Goal: Task Accomplishment & Management: Manage account settings

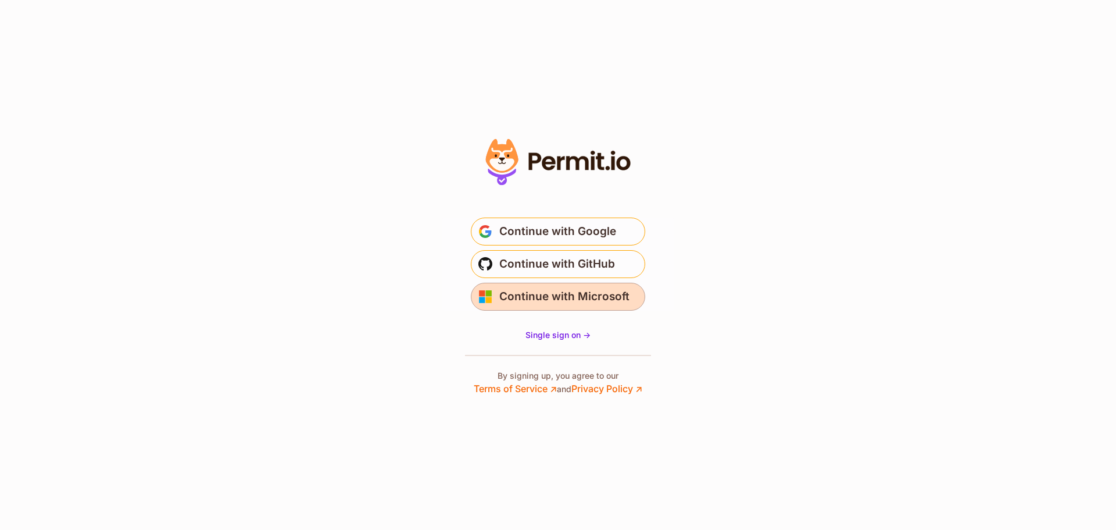
click at [578, 295] on span "Continue with Microsoft" at bounding box center [564, 296] width 130 height 19
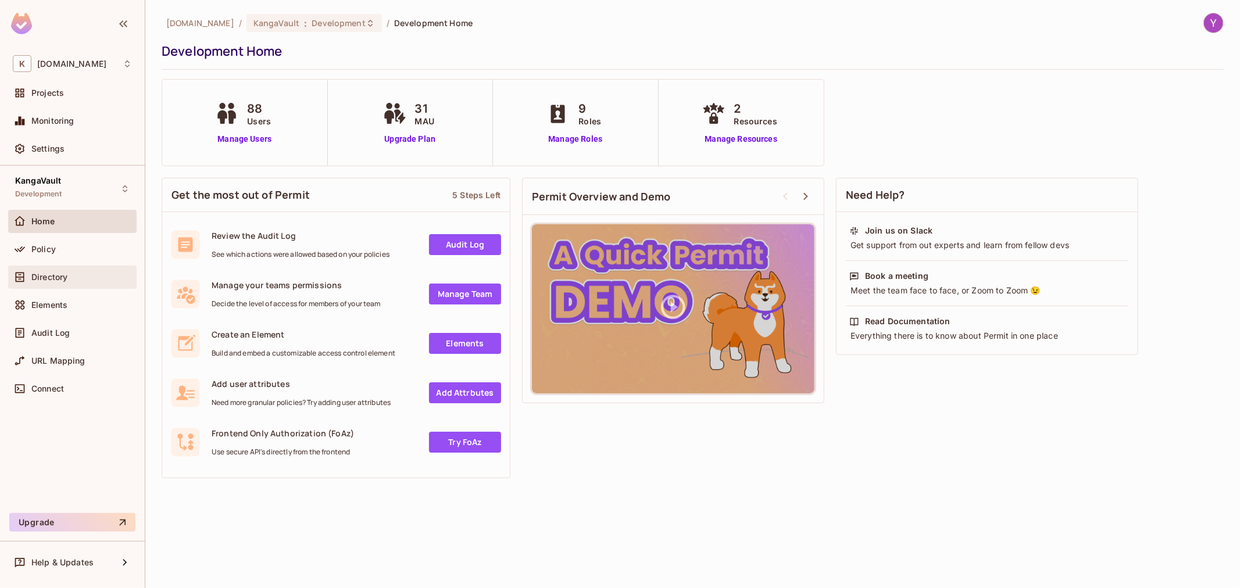
click at [78, 267] on div "Directory" at bounding box center [72, 277] width 129 height 23
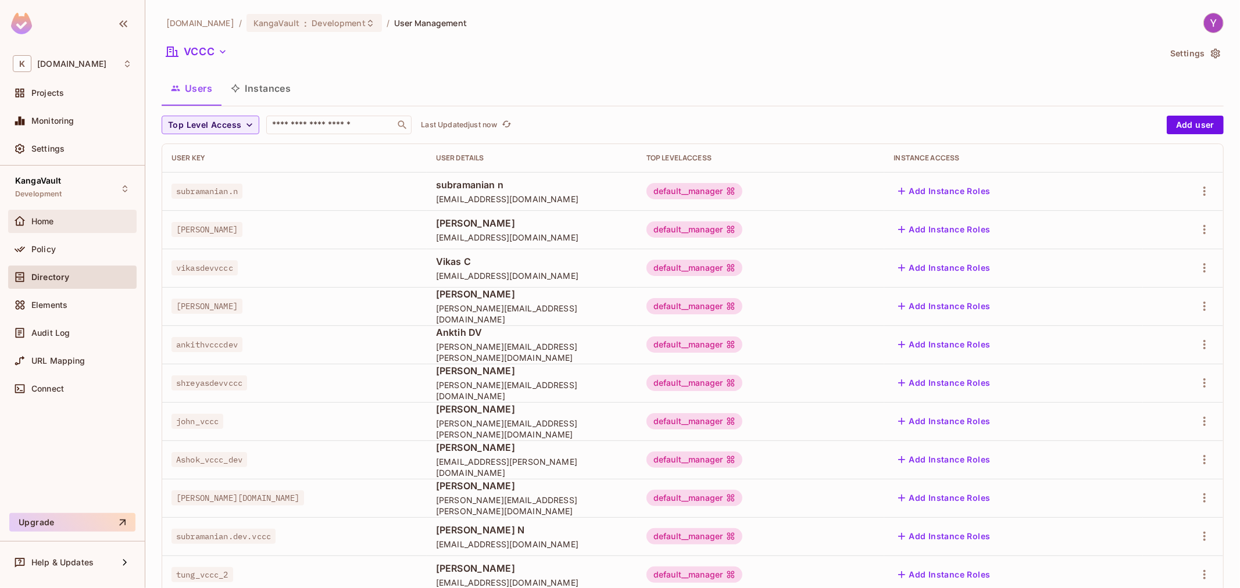
click at [70, 220] on div "Home" at bounding box center [81, 221] width 101 height 9
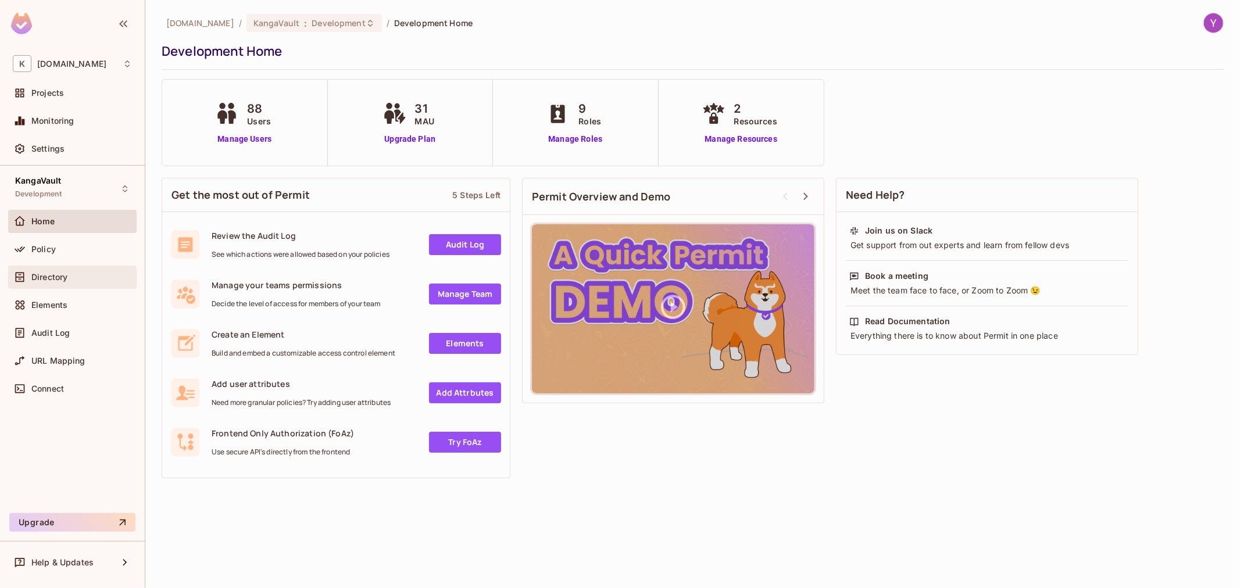
click at [57, 277] on span "Directory" at bounding box center [49, 277] width 36 height 9
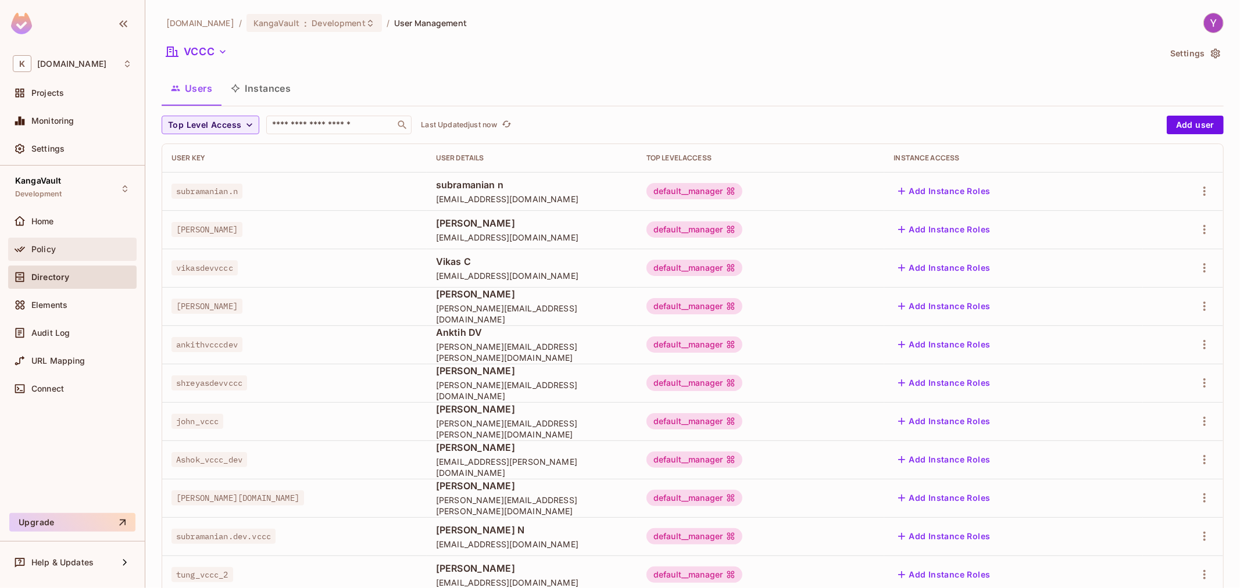
click at [59, 248] on div "Policy" at bounding box center [81, 249] width 101 height 9
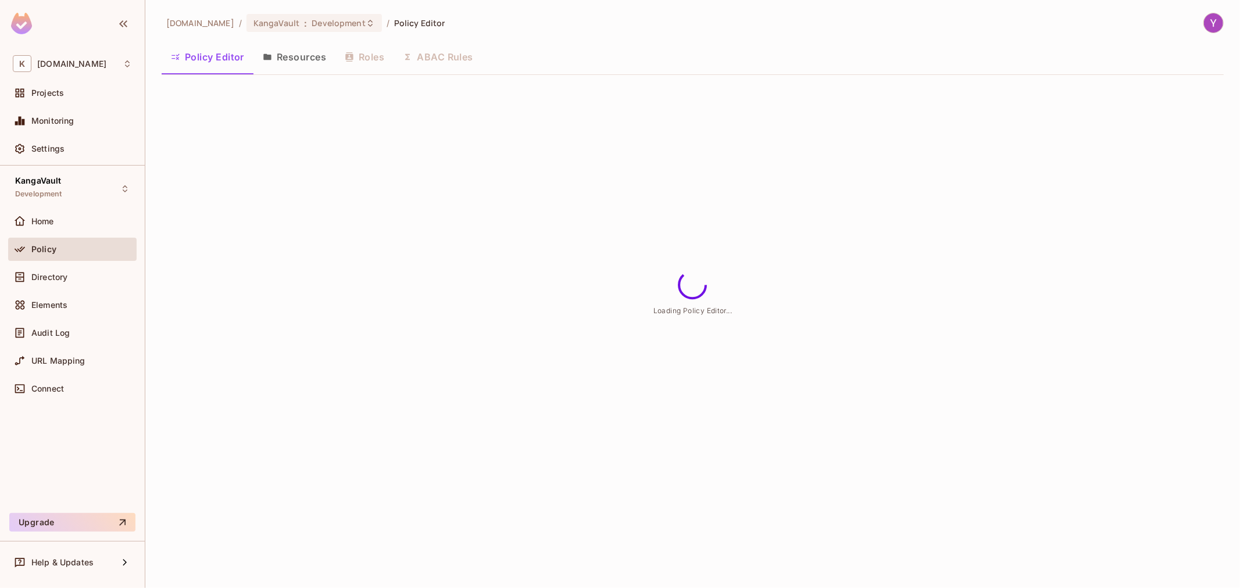
click at [280, 57] on button "Resources" at bounding box center [295, 56] width 82 height 29
click at [206, 57] on button "Policy Editor" at bounding box center [208, 56] width 92 height 29
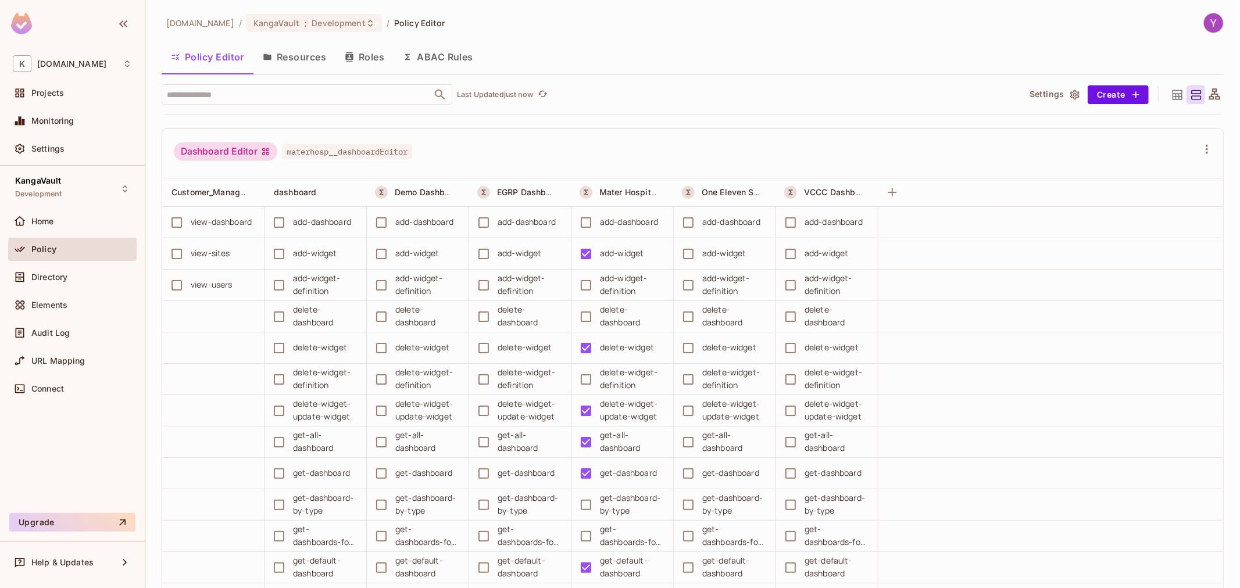
scroll to position [258, 0]
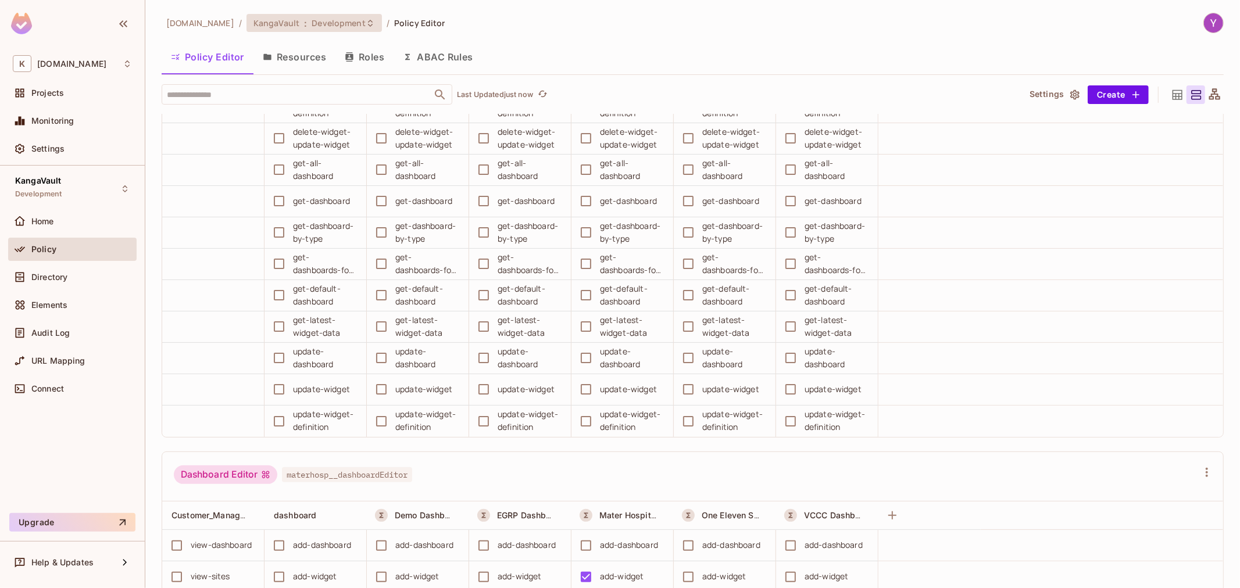
click at [312, 27] on span "Development" at bounding box center [338, 22] width 53 height 11
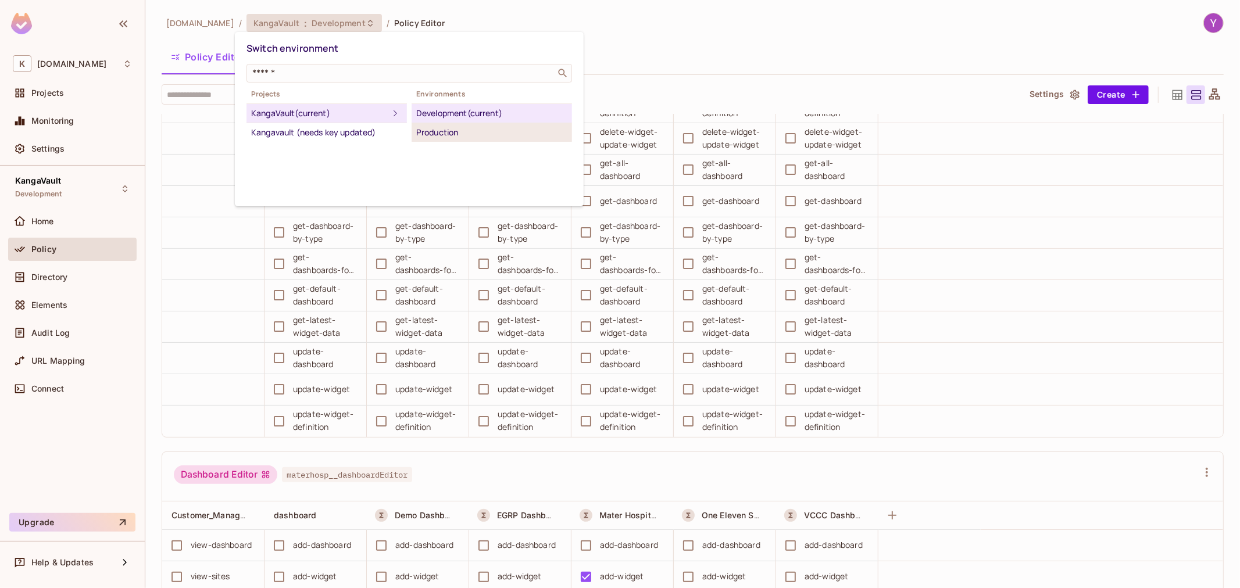
click at [448, 137] on div "Production" at bounding box center [491, 133] width 151 height 14
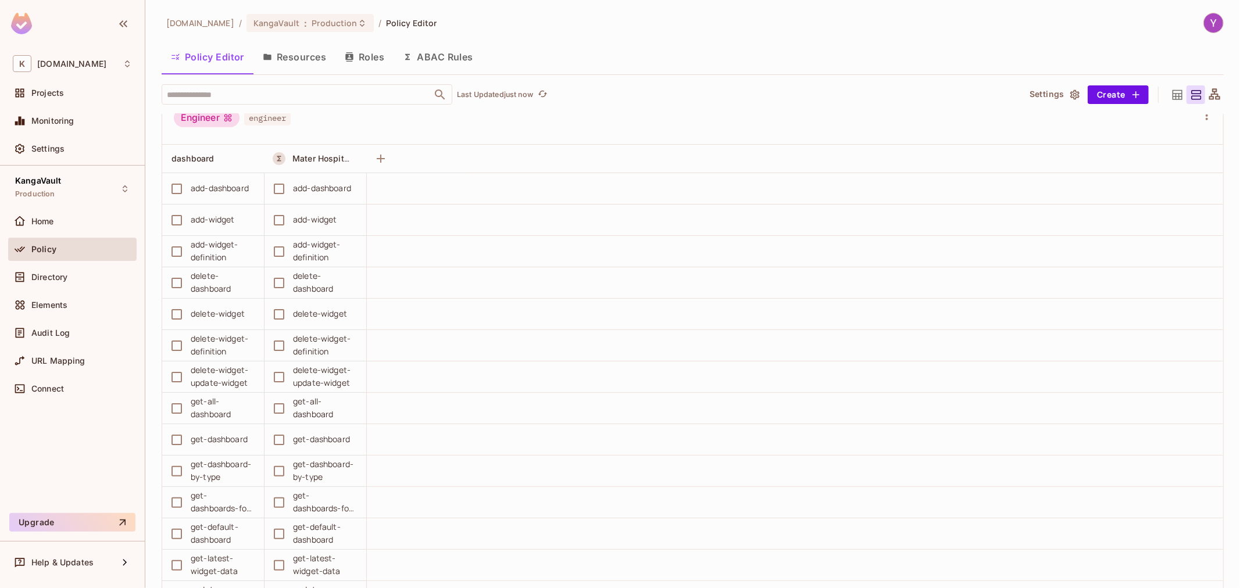
scroll to position [840, 0]
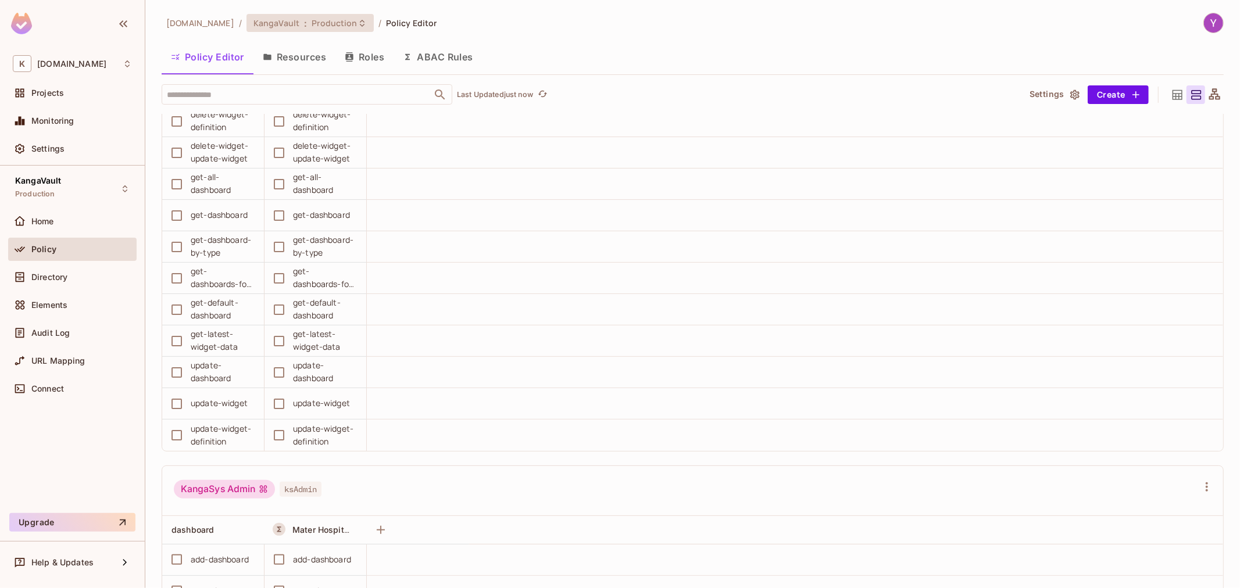
click at [329, 24] on span "Production" at bounding box center [334, 22] width 45 height 11
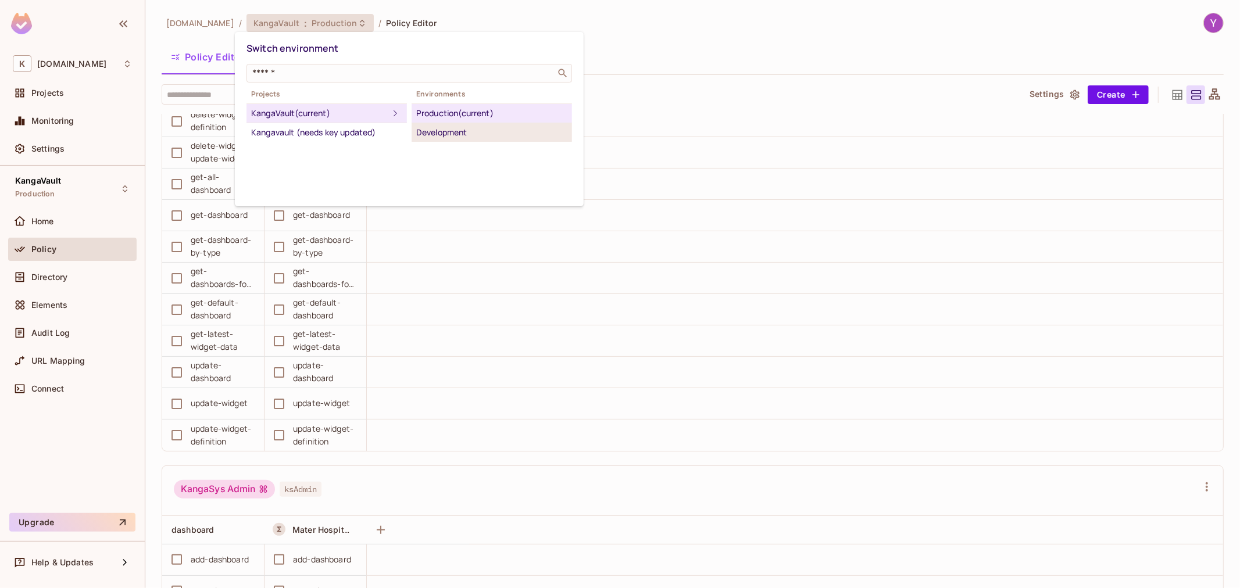
click at [438, 130] on div "Development" at bounding box center [491, 133] width 151 height 14
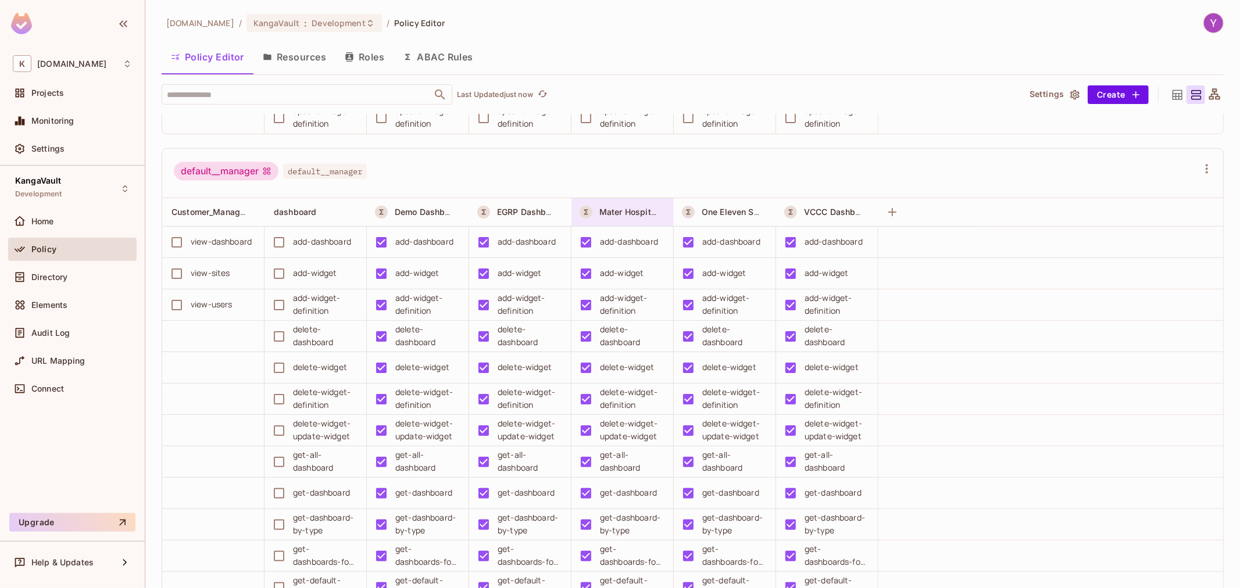
scroll to position [1744, 0]
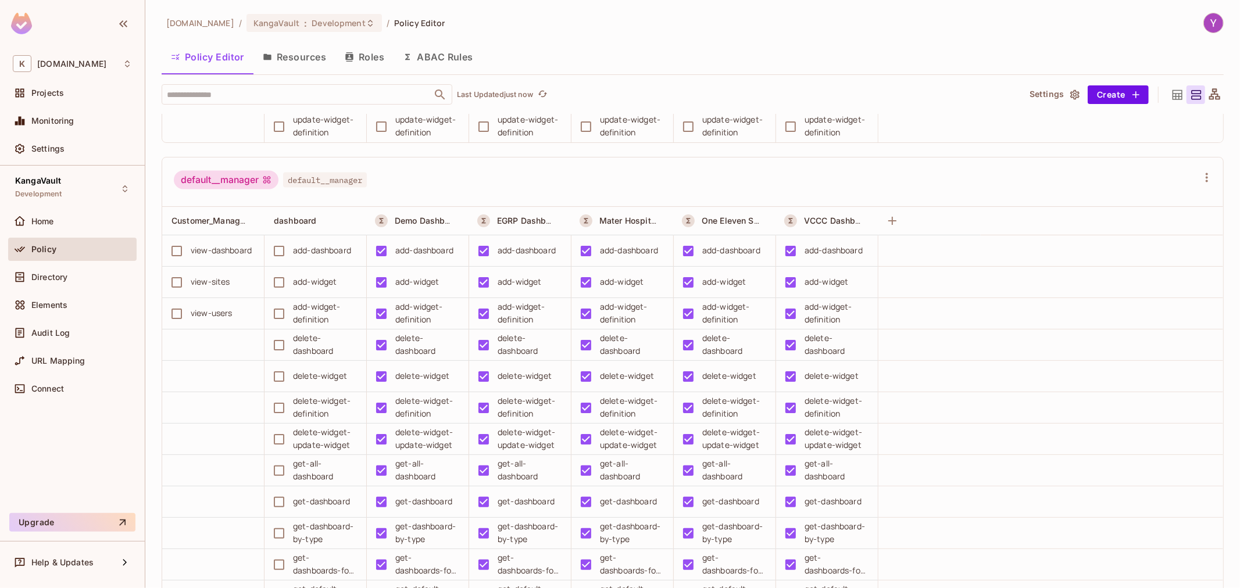
click at [541, 183] on div "default__manager default__manager" at bounding box center [686, 182] width 1024 height 22
click at [319, 60] on button "Resources" at bounding box center [295, 56] width 82 height 29
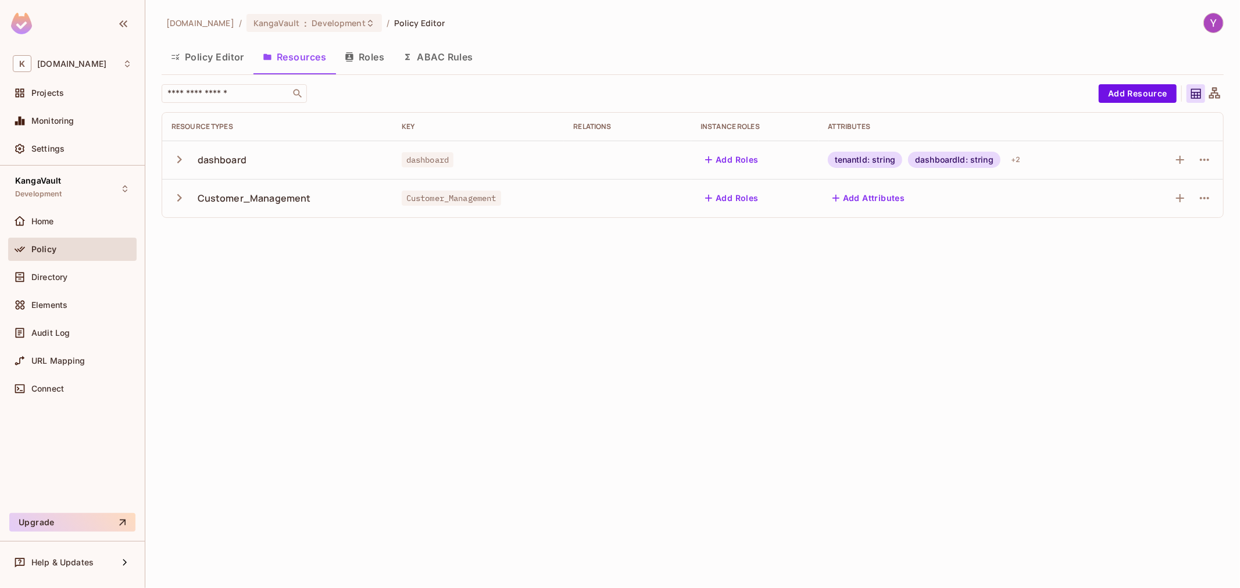
click at [181, 155] on icon "button" at bounding box center [180, 160] width 16 height 16
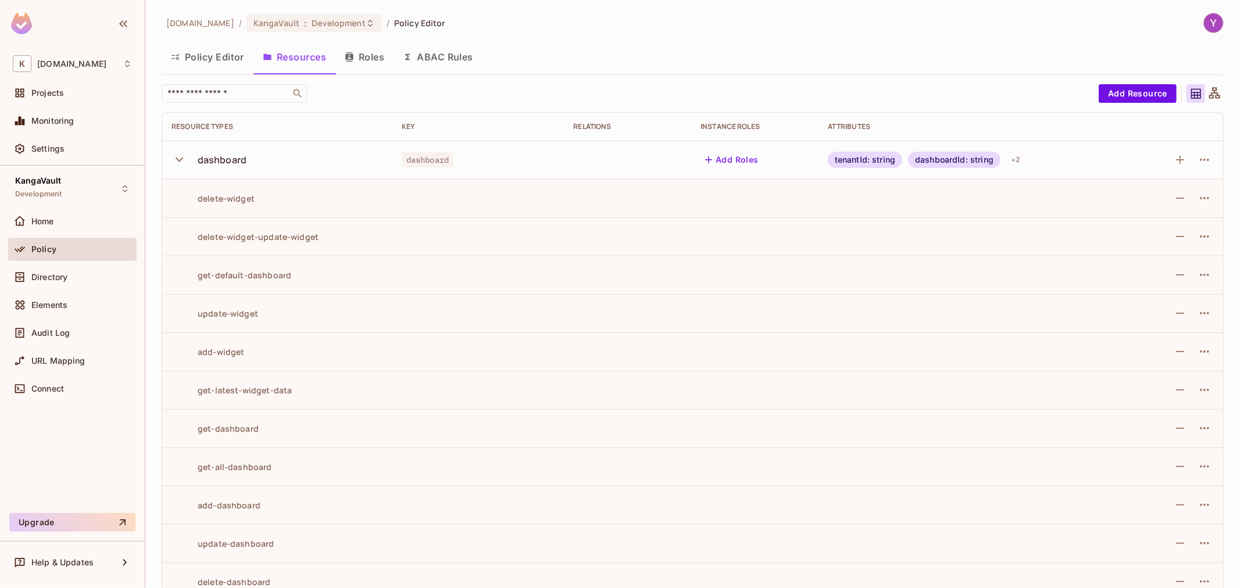
click at [181, 155] on icon "button" at bounding box center [180, 160] width 16 height 16
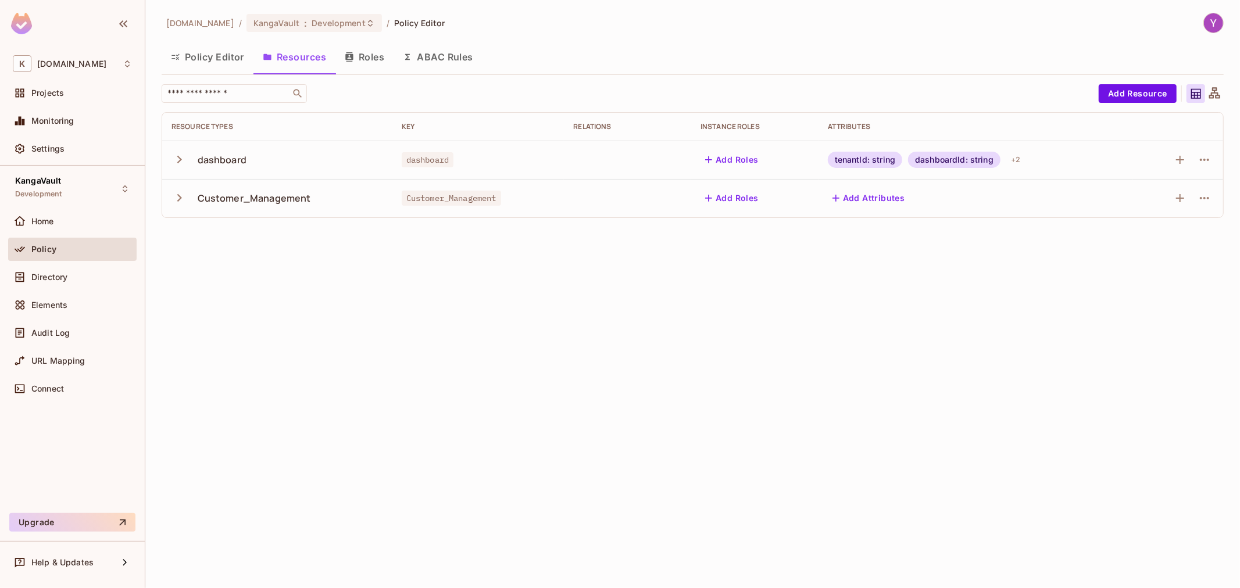
click at [180, 191] on icon "button" at bounding box center [180, 198] width 16 height 16
click at [179, 163] on icon "button" at bounding box center [180, 160] width 16 height 16
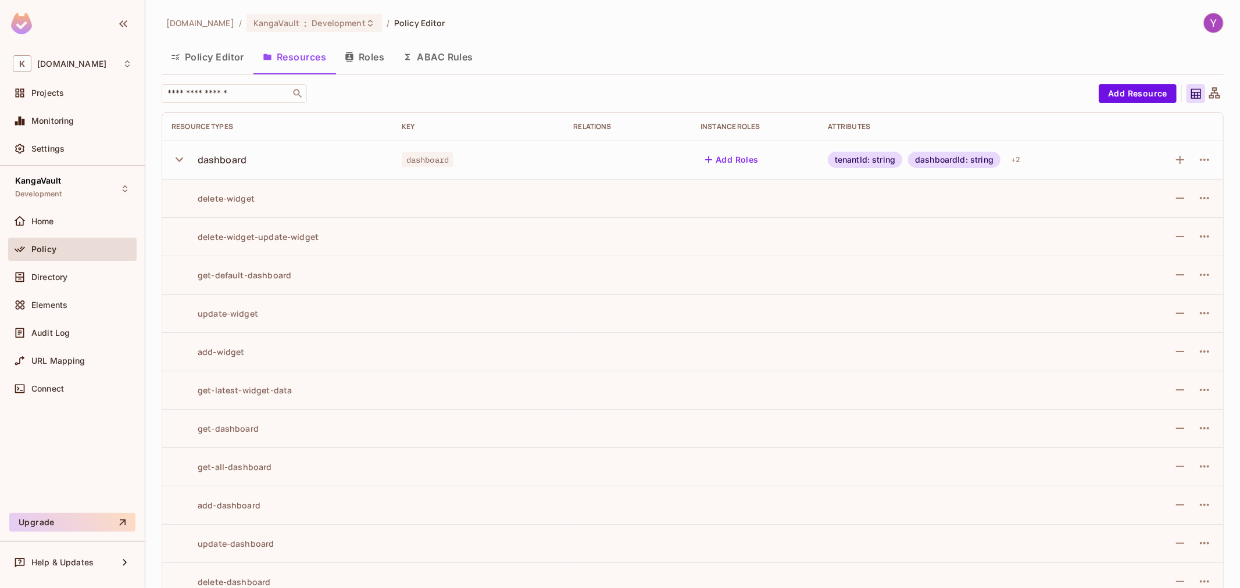
click at [179, 163] on icon "button" at bounding box center [180, 160] width 16 height 16
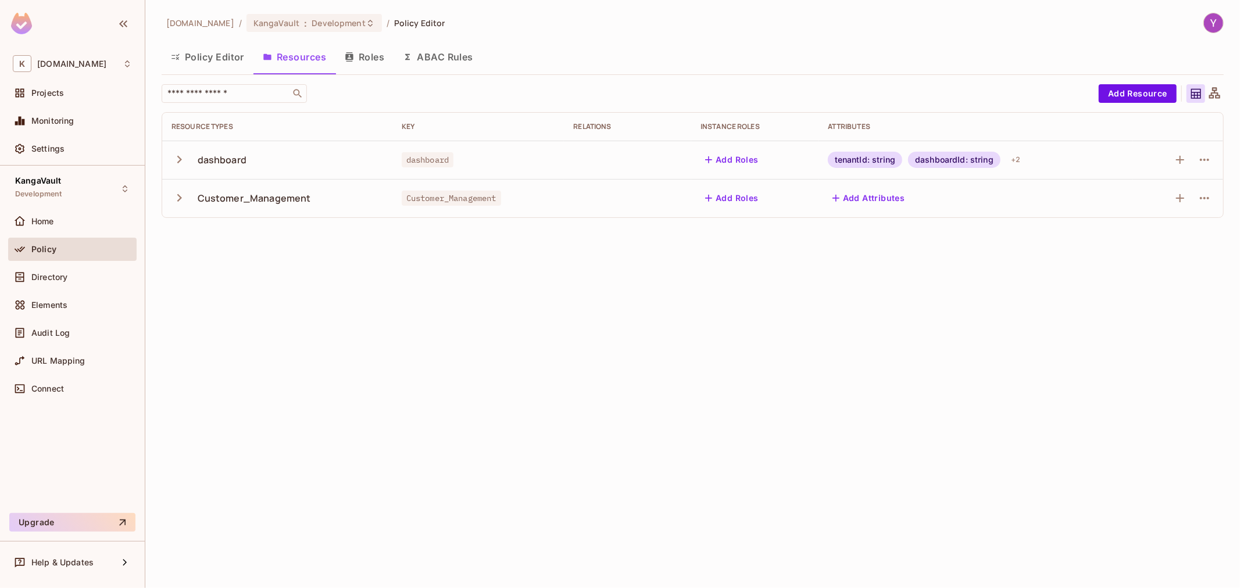
click at [380, 57] on button "Roles" at bounding box center [364, 56] width 58 height 29
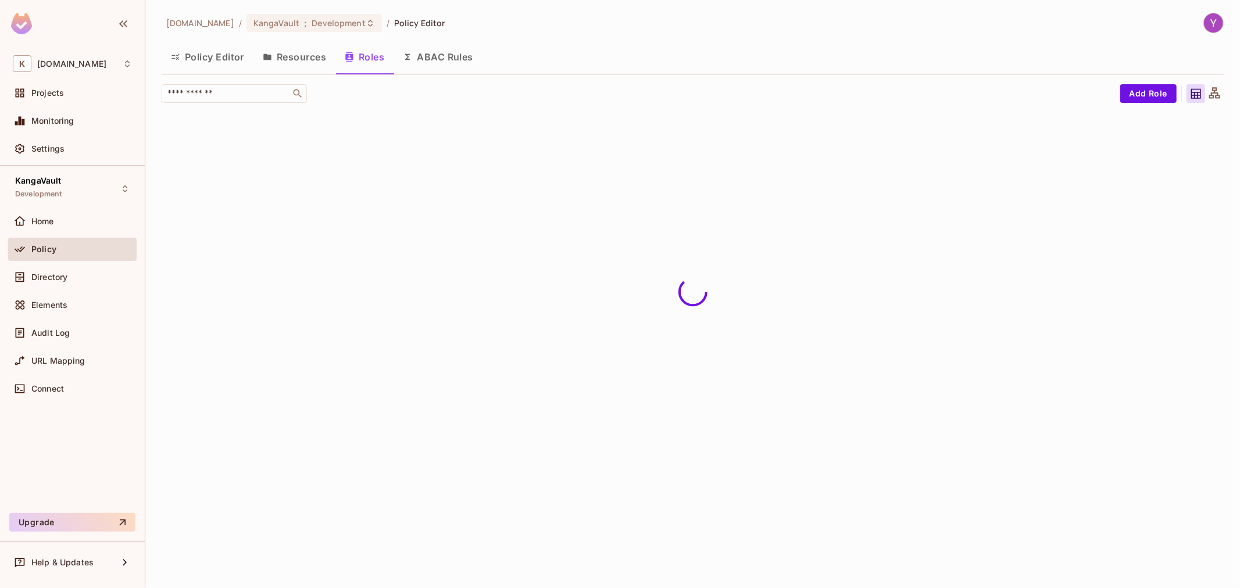
click at [433, 61] on button "ABAC Rules" at bounding box center [438, 56] width 89 height 29
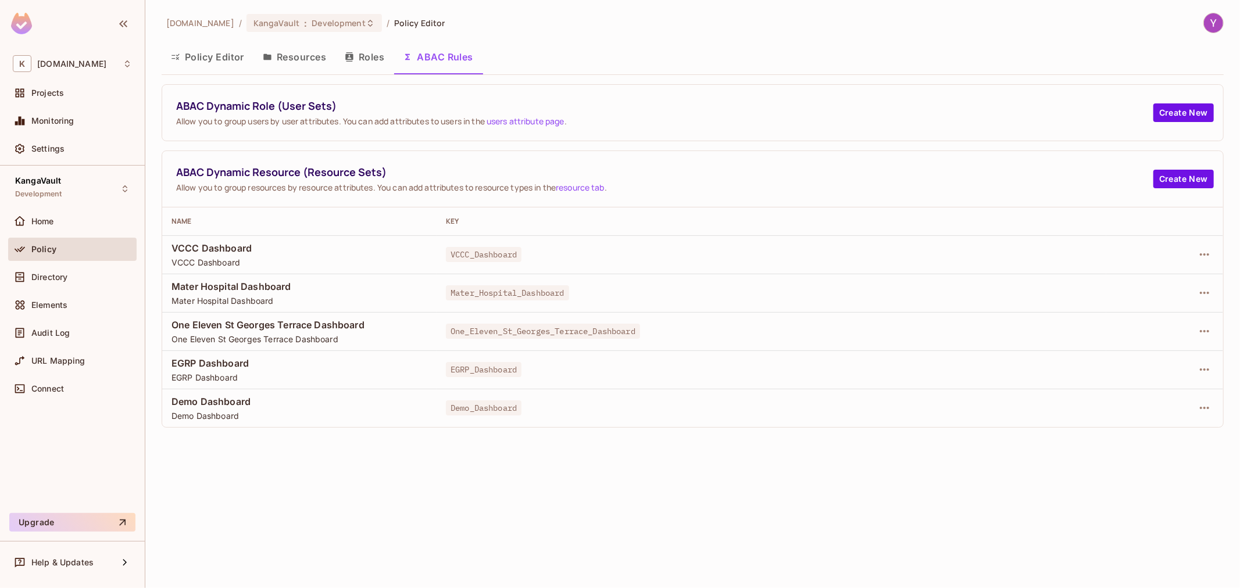
click at [369, 65] on button "Roles" at bounding box center [364, 56] width 58 height 29
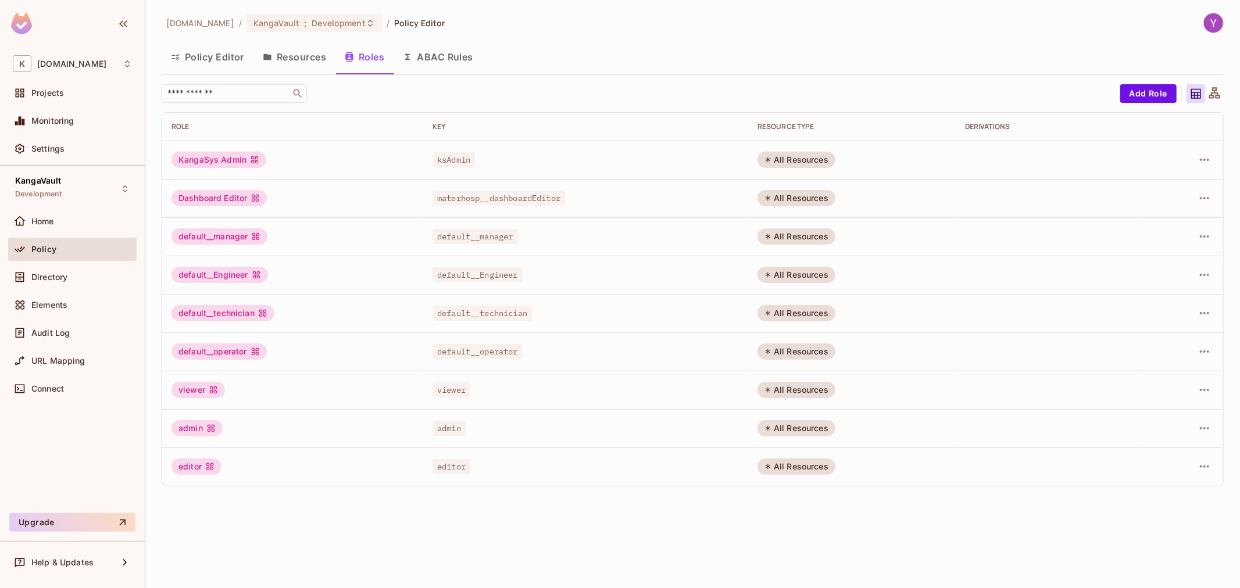
click at [303, 66] on button "Resources" at bounding box center [295, 56] width 82 height 29
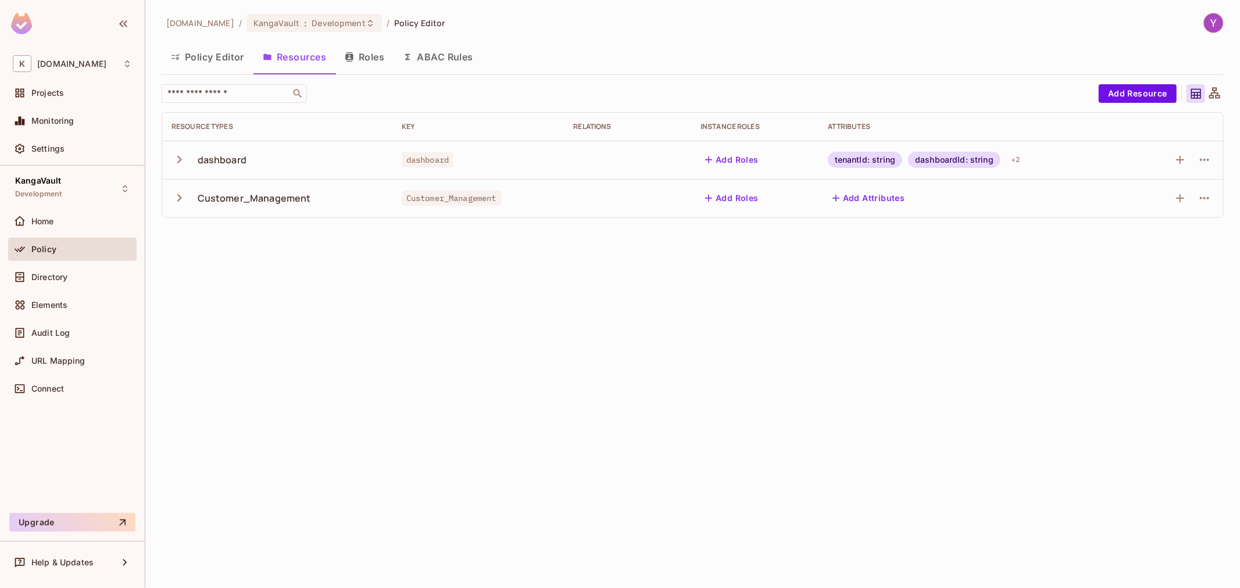
click at [230, 65] on button "Policy Editor" at bounding box center [208, 56] width 92 height 29
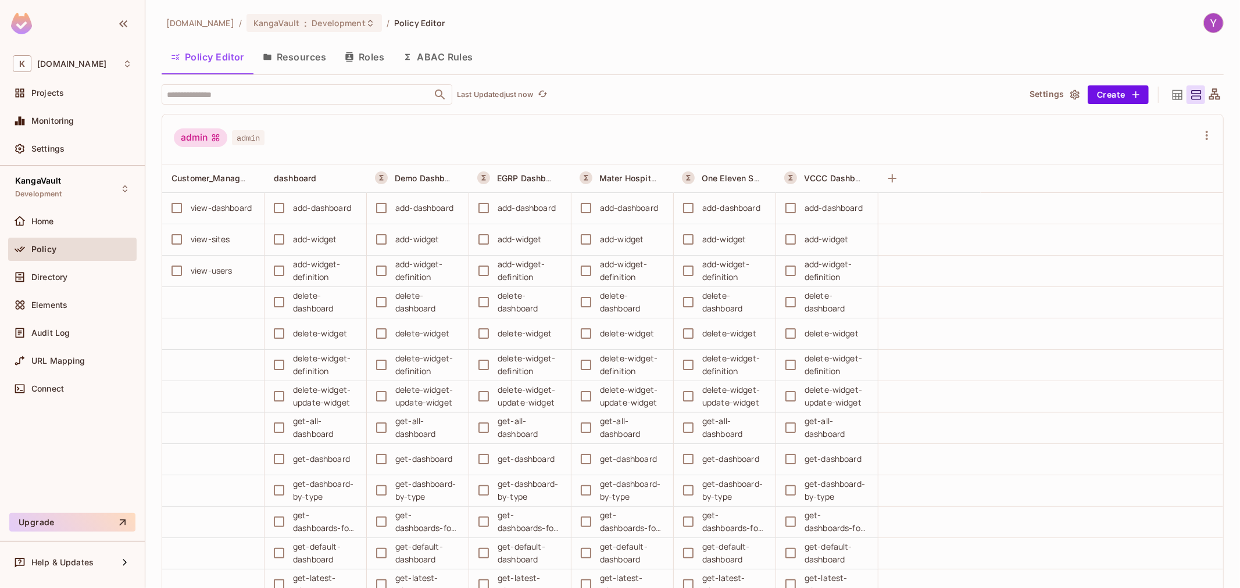
click at [565, 154] on div "admin admin" at bounding box center [692, 140] width 1061 height 50
click at [504, 134] on div "admin admin" at bounding box center [686, 140] width 1024 height 22
